Goal: Check status

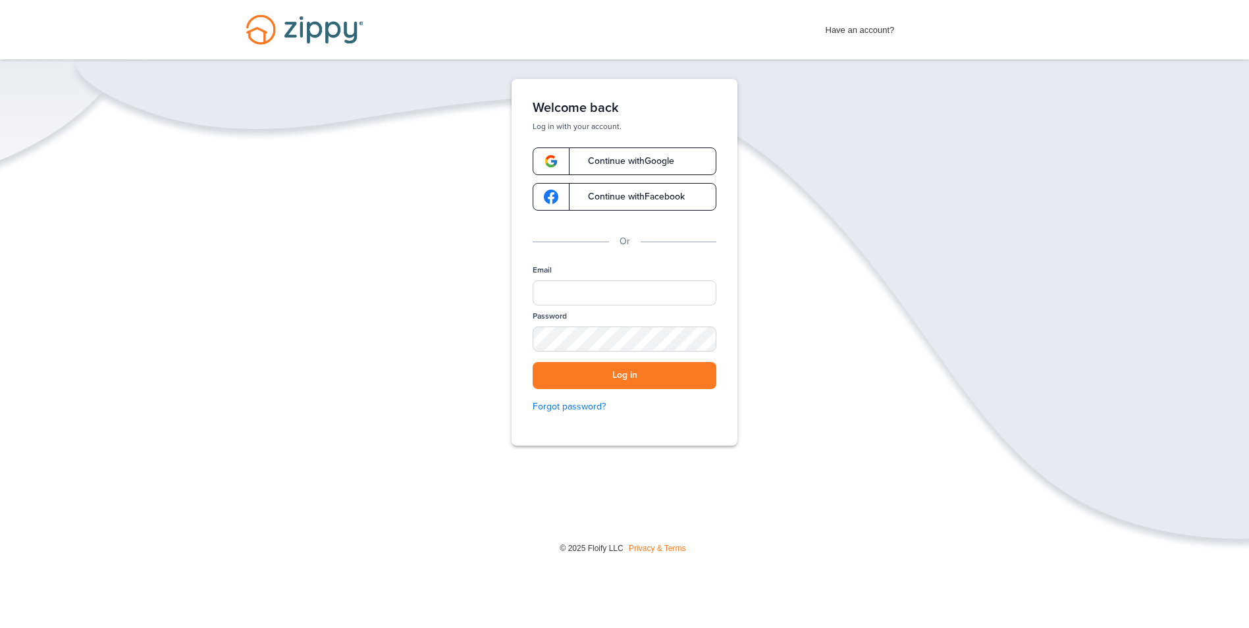
click at [637, 160] on span "Continue with Google" at bounding box center [624, 161] width 99 height 9
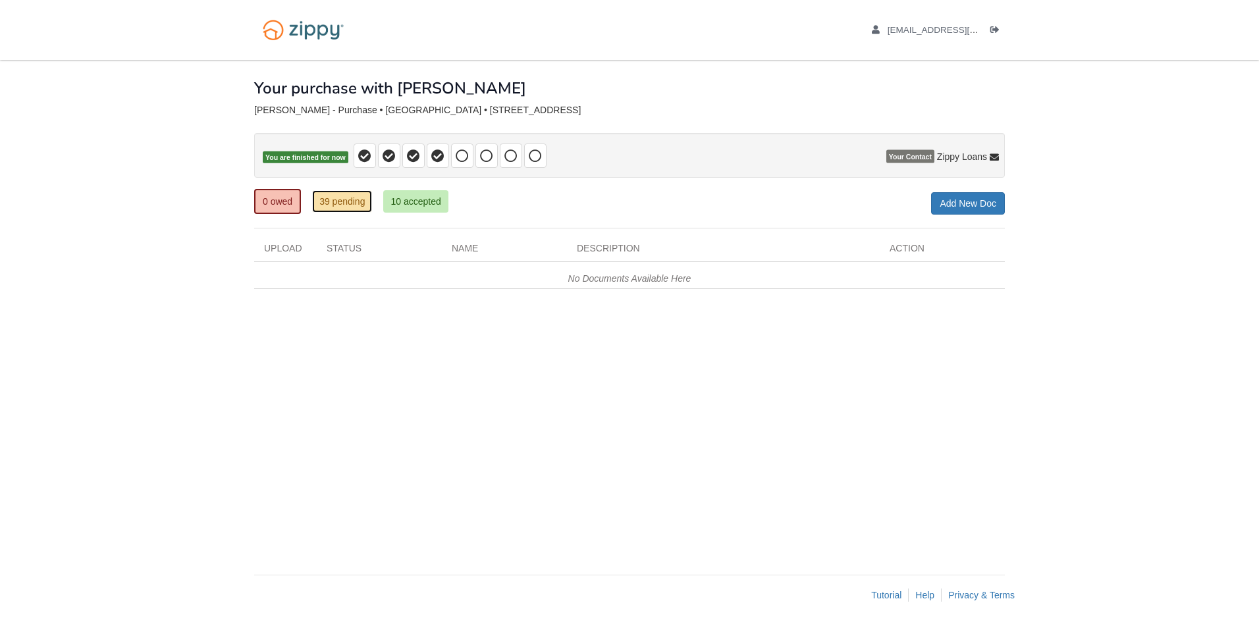
click at [333, 203] on link "39 pending" at bounding box center [342, 201] width 60 height 22
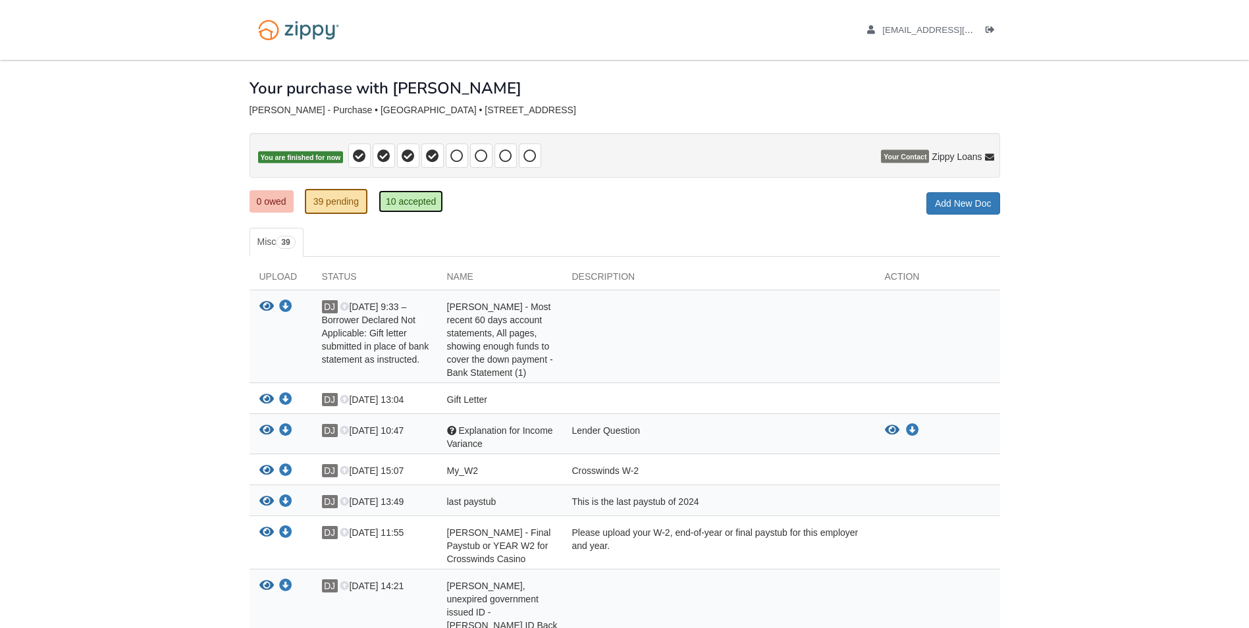
click at [400, 208] on link "10 accepted" at bounding box center [411, 201] width 65 height 22
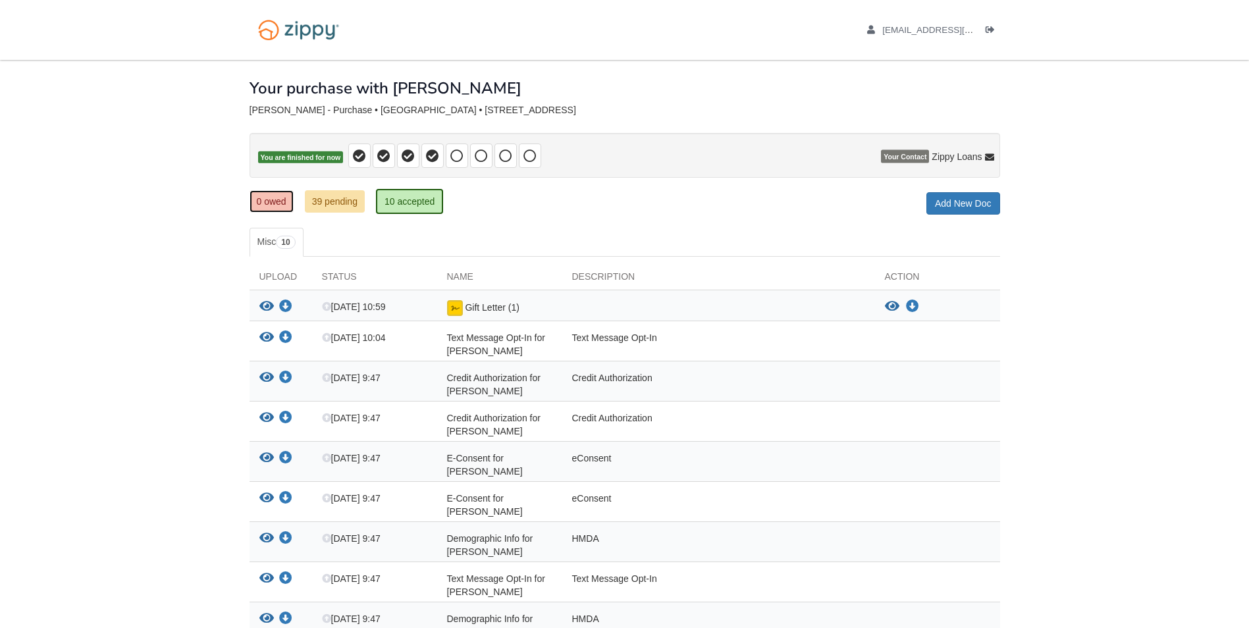
click at [258, 203] on link "0 owed" at bounding box center [272, 201] width 44 height 22
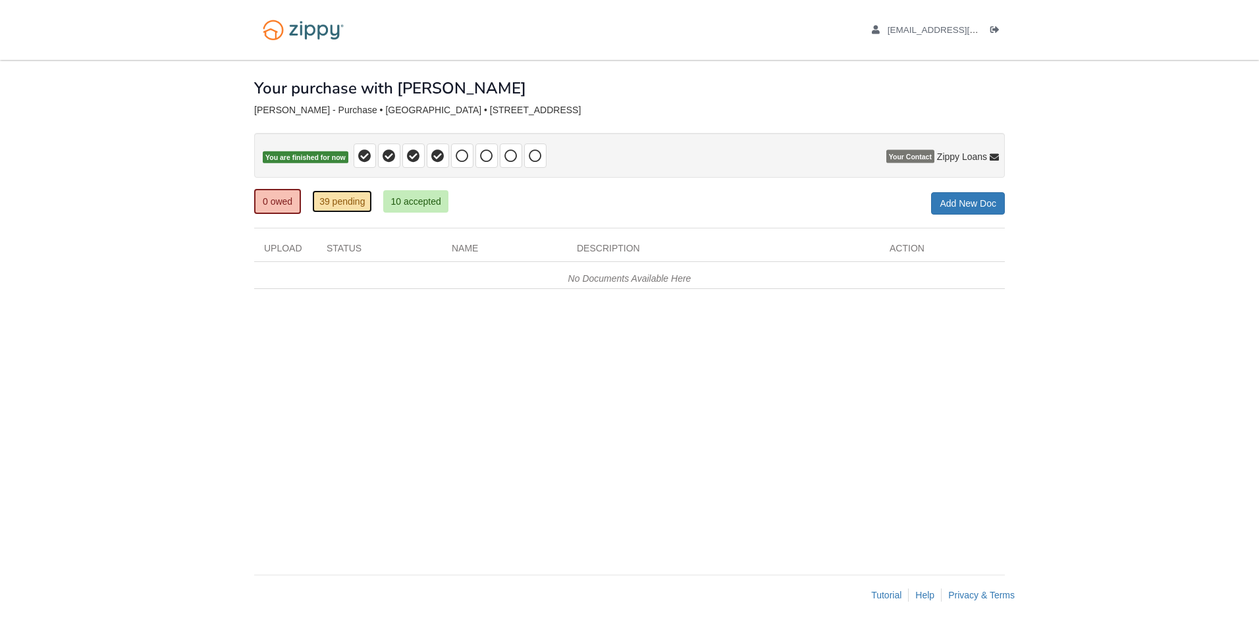
click at [331, 198] on link "39 pending" at bounding box center [342, 201] width 60 height 22
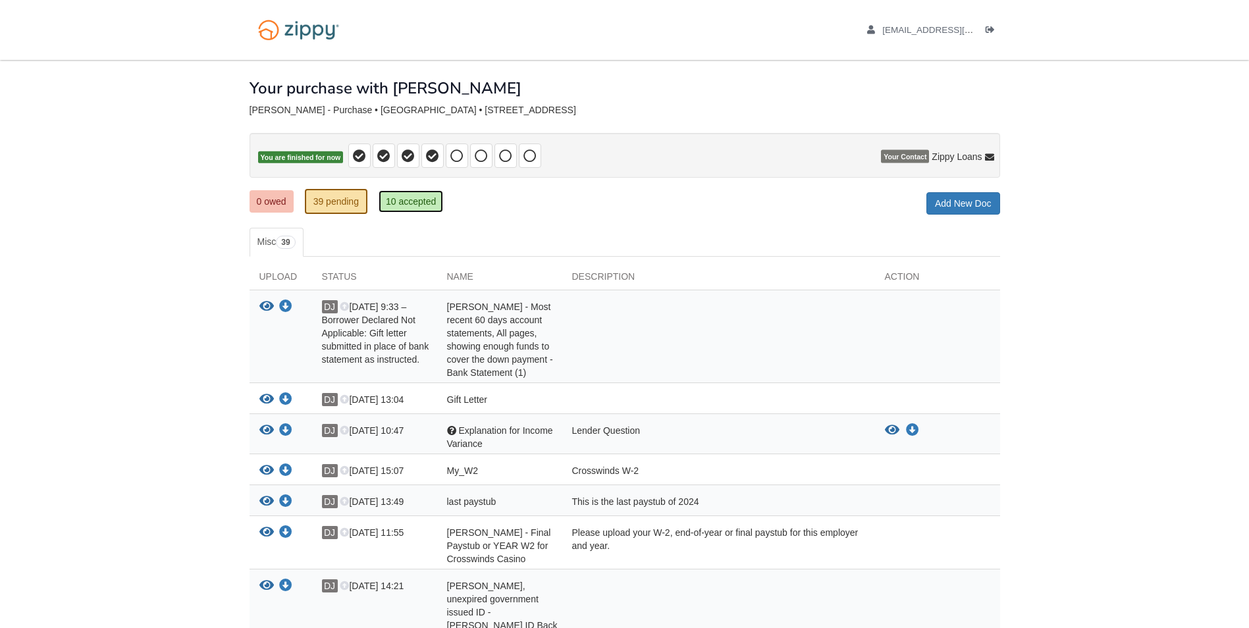
click at [400, 207] on link "10 accepted" at bounding box center [411, 201] width 65 height 22
